Goal: Information Seeking & Learning: Learn about a topic

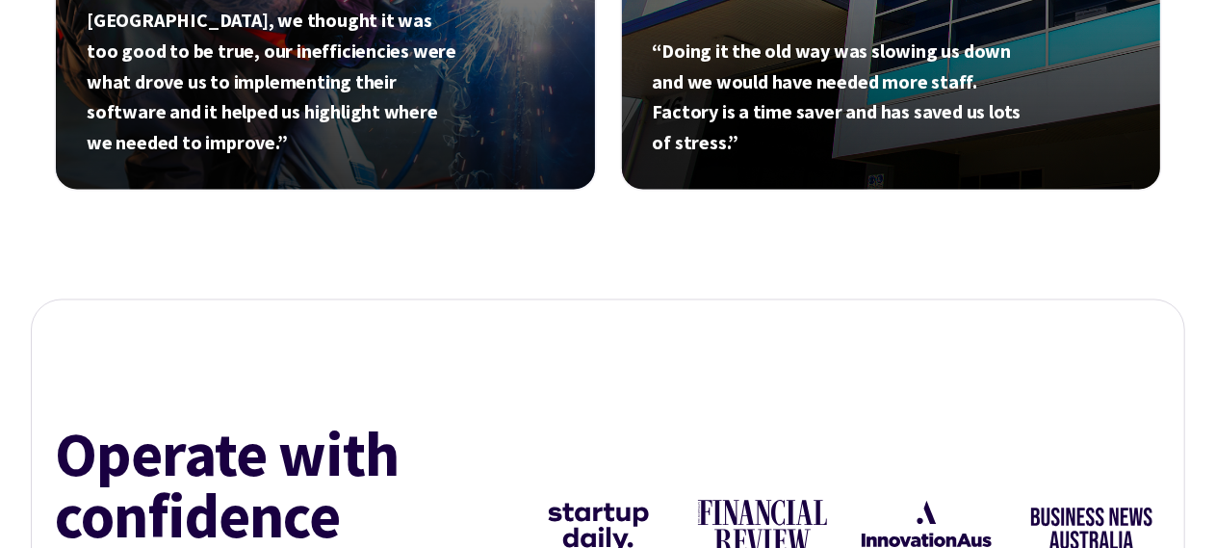
scroll to position [1644, 0]
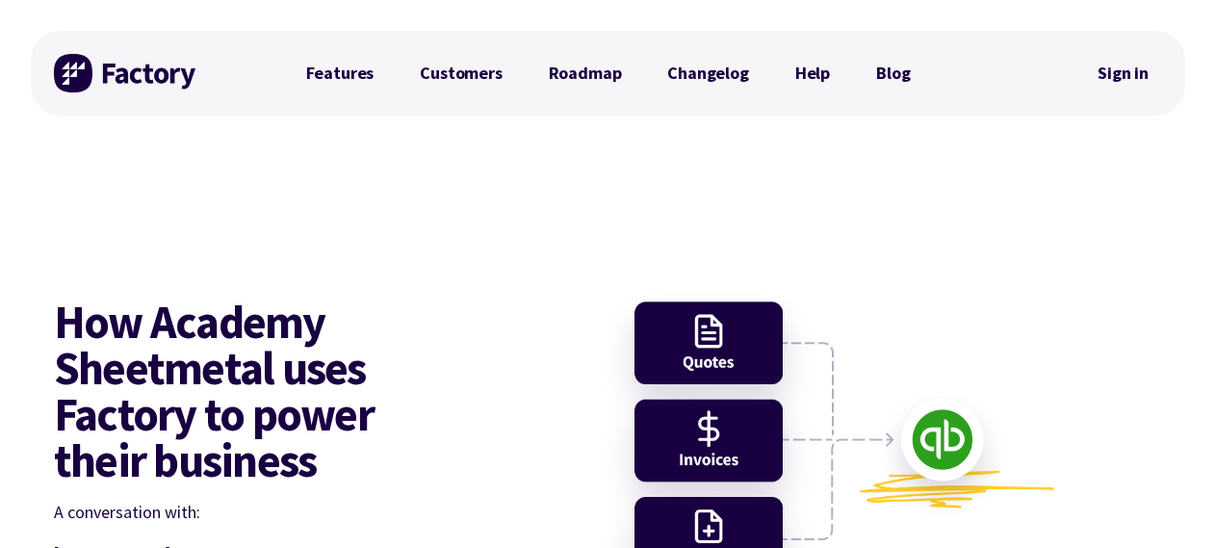
scroll to position [193, 0]
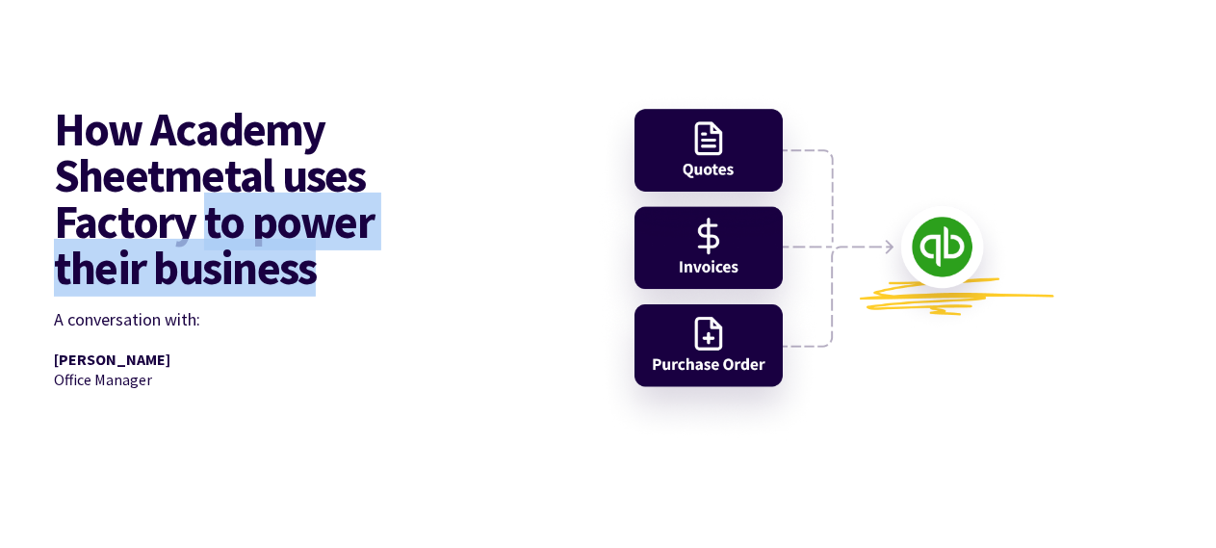
drag, startPoint x: 353, startPoint y: 272, endPoint x: 204, endPoint y: 229, distance: 155.4
click at [204, 229] on h1 "How Academy Sheetmetal uses Factory to power their business" at bounding box center [237, 198] width 366 height 185
copy h1 "to power their business"
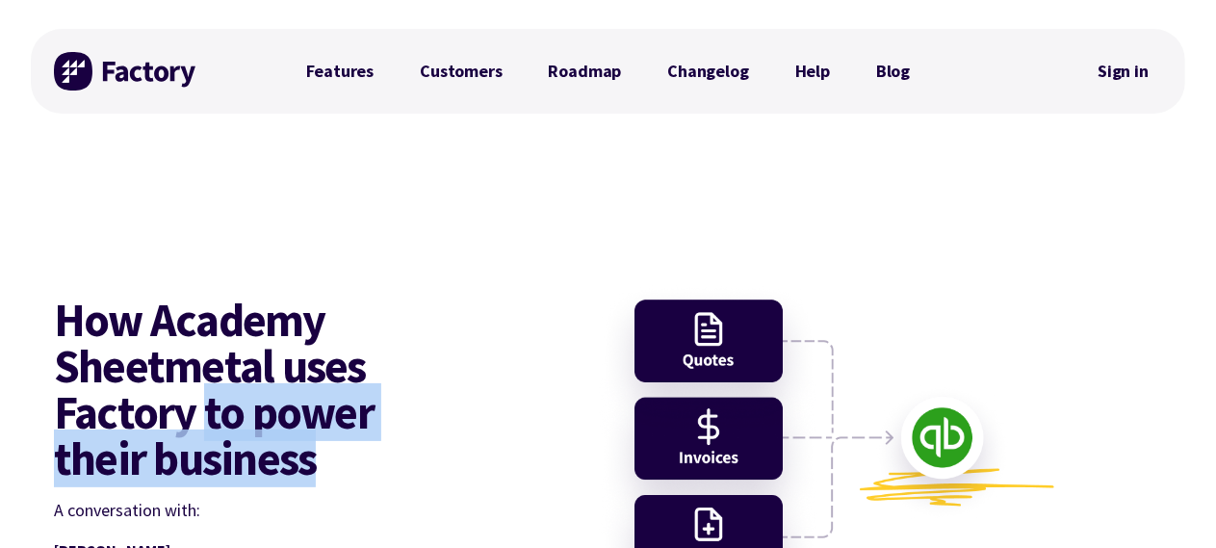
scroll to position [0, 0]
